Goal: Task Accomplishment & Management: Use online tool/utility

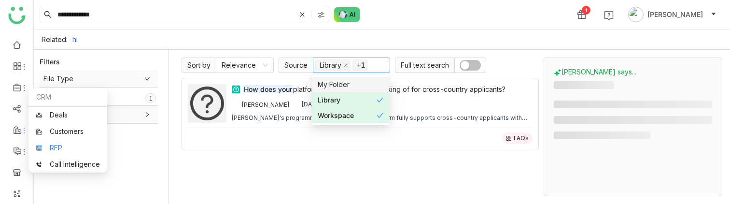
click at [55, 146] on link "RFP" at bounding box center [68, 147] width 64 height 7
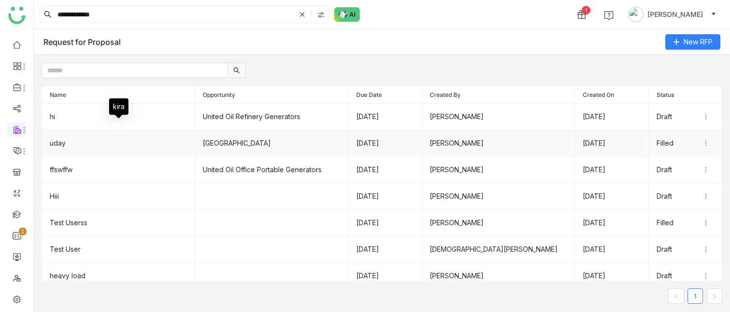
click at [104, 147] on td "uday" at bounding box center [118, 143] width 153 height 27
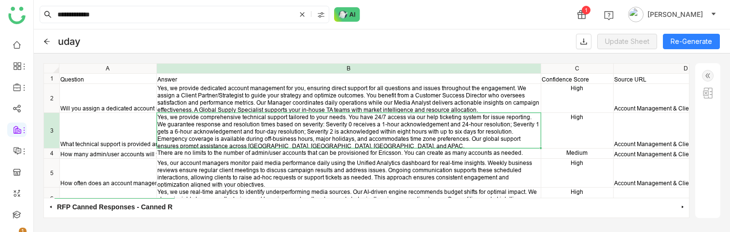
click at [385, 113] on div "Yes, we provide comprehensive technical support tailored to your needs. You hav…" at bounding box center [349, 130] width 384 height 35
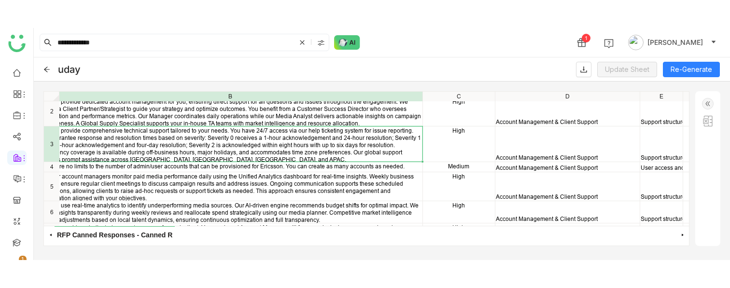
scroll to position [14, 92]
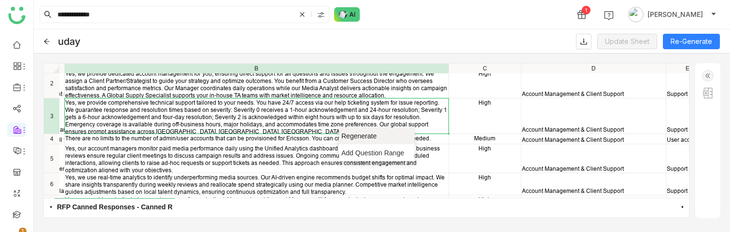
click at [378, 136] on span "Regenerate" at bounding box center [373, 136] width 64 height 10
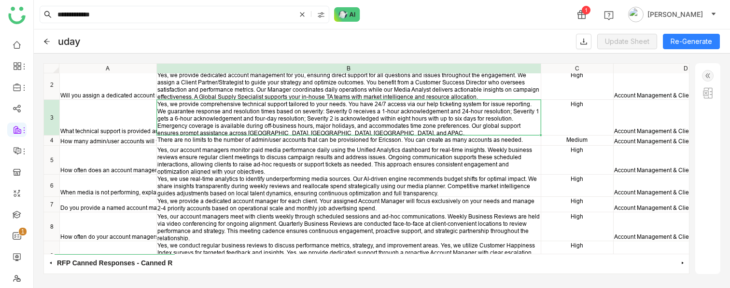
scroll to position [0, 0]
